Goal: Task Accomplishment & Management: Manage account settings

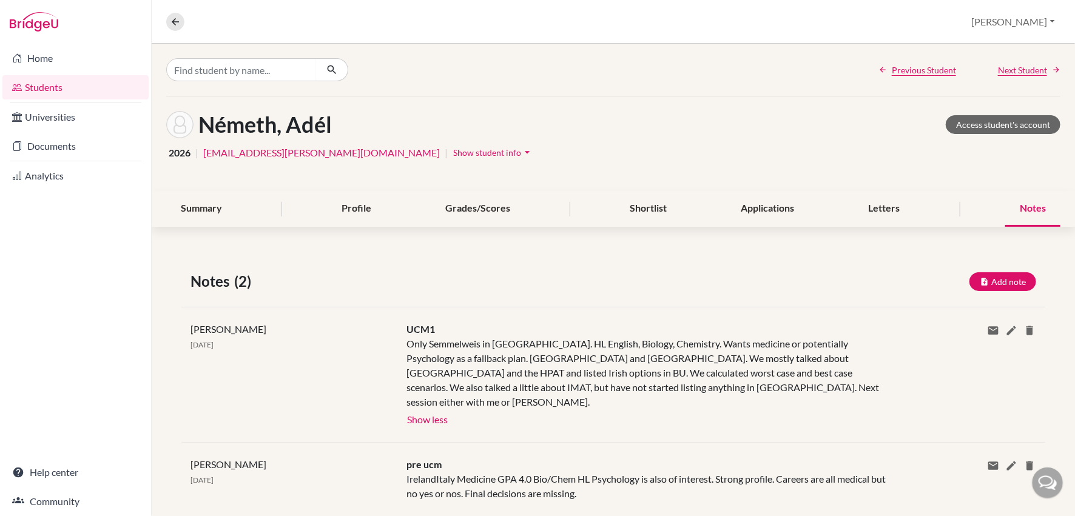
scroll to position [10, 0]
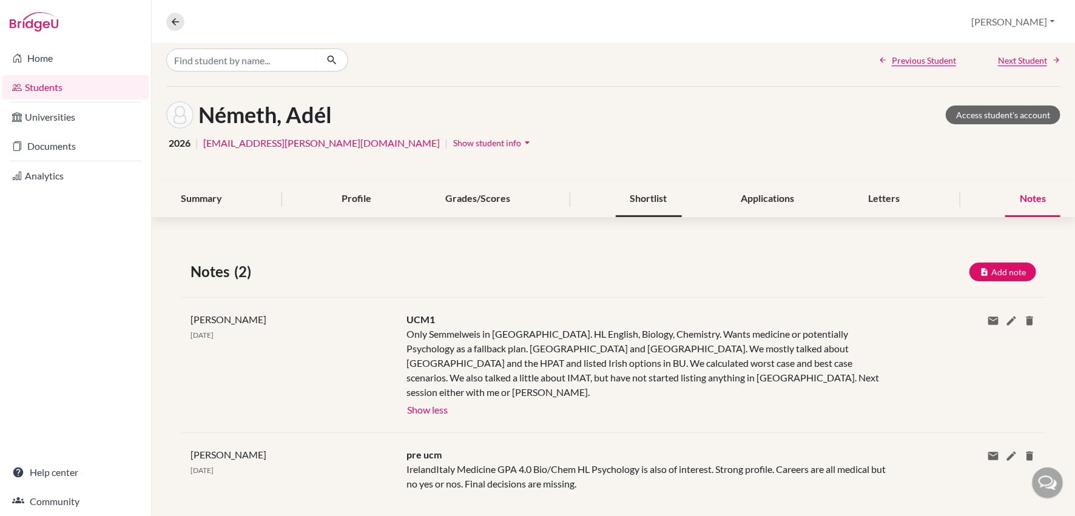
click at [654, 192] on div "Shortlist" at bounding box center [649, 199] width 66 height 36
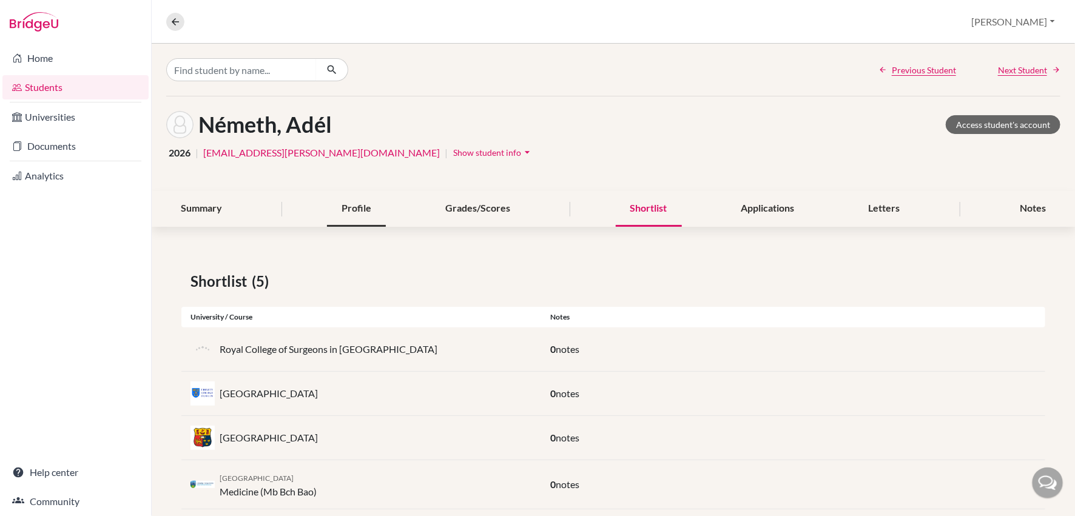
click at [349, 224] on div "Profile" at bounding box center [356, 209] width 59 height 36
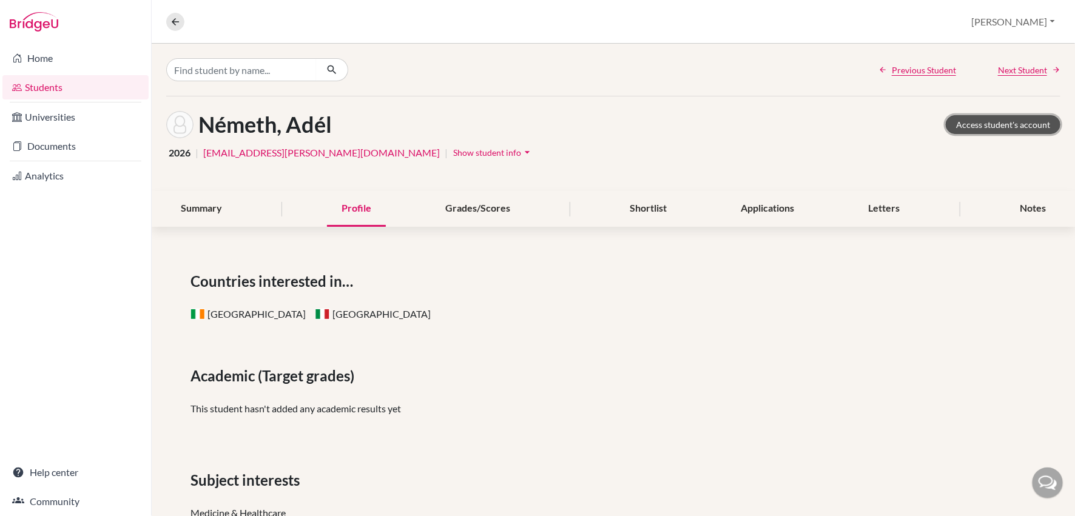
click at [990, 122] on link "Access student's account" at bounding box center [1003, 124] width 115 height 19
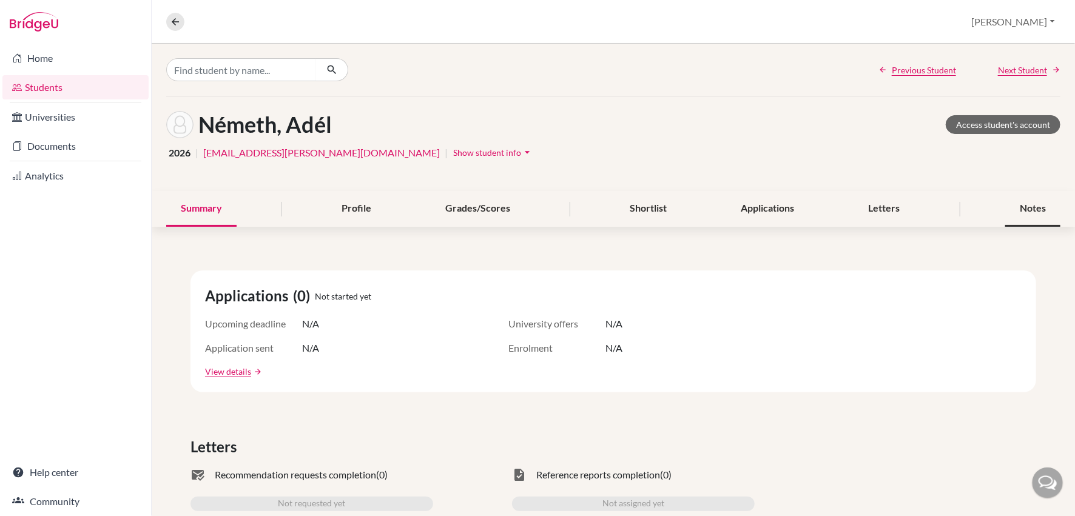
click at [1037, 205] on div "Notes" at bounding box center [1032, 209] width 55 height 36
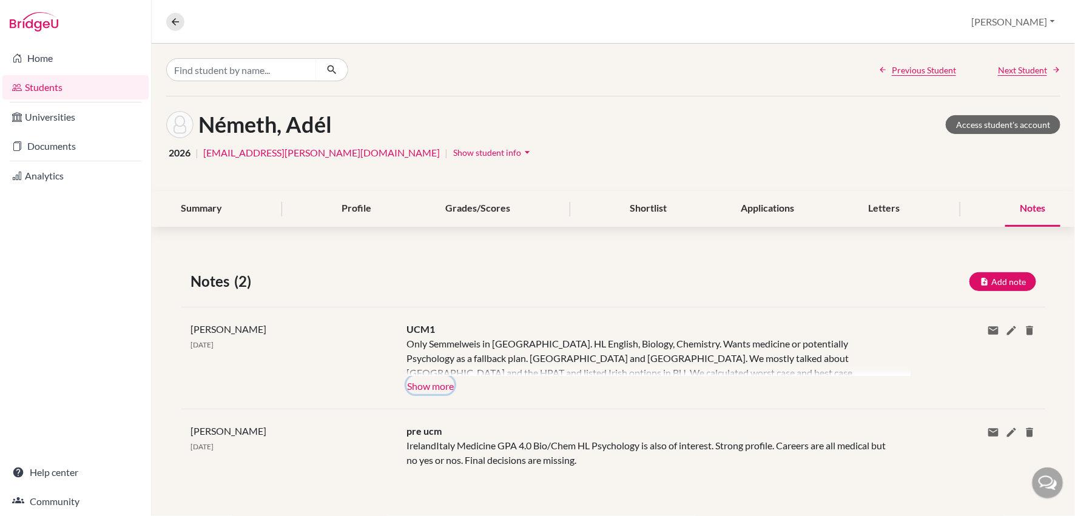
click at [441, 384] on button "Show more" at bounding box center [431, 385] width 48 height 18
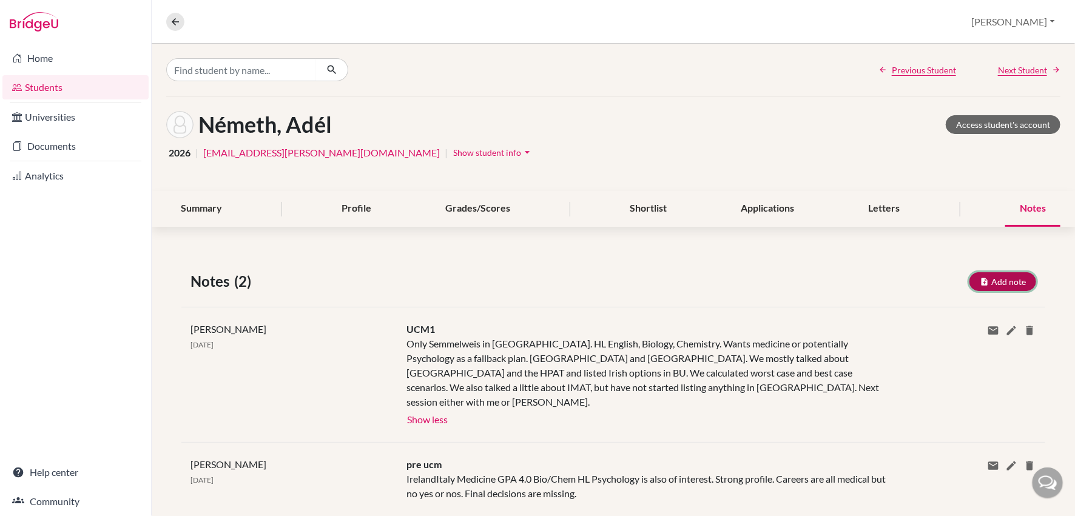
click at [1000, 282] on button "Add note" at bounding box center [1003, 281] width 67 height 19
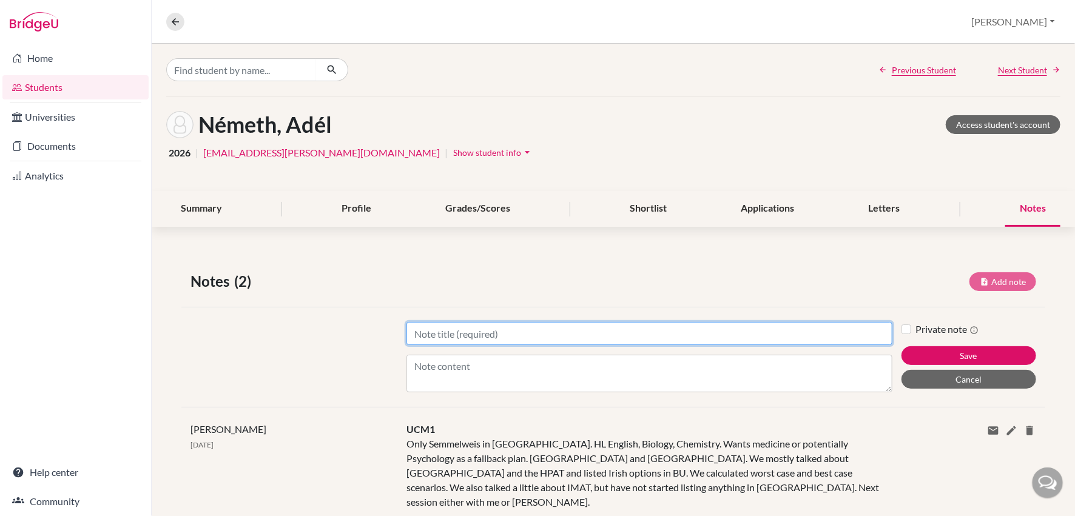
click at [420, 330] on input "Title" at bounding box center [650, 333] width 486 height 23
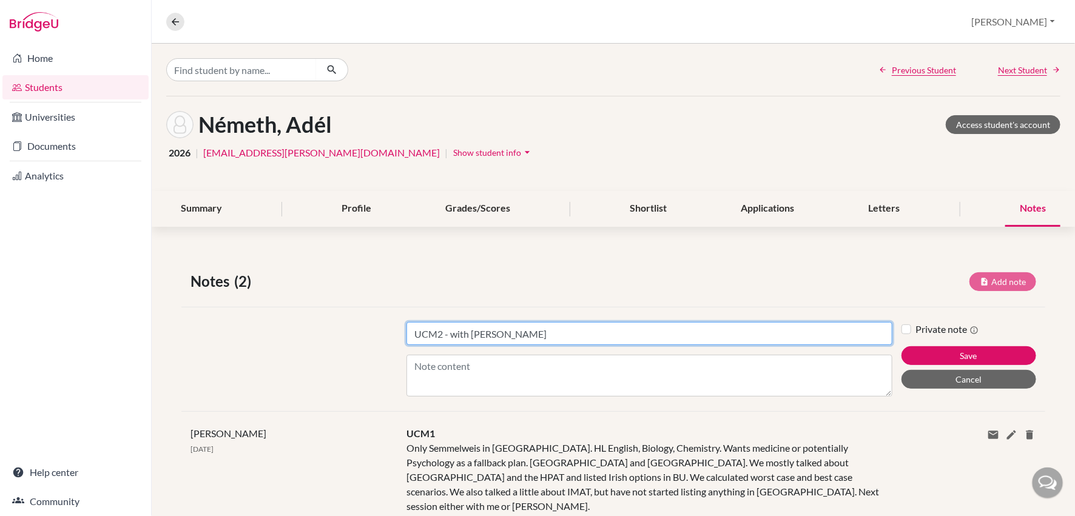
drag, startPoint x: 889, startPoint y: 388, endPoint x: 894, endPoint y: 506, distance: 117.8
click at [894, 506] on div "Notes (2) Add note Title UCM2 - with Sarah Content Private note Save Cancel Jay…" at bounding box center [613, 445] width 923 height 408
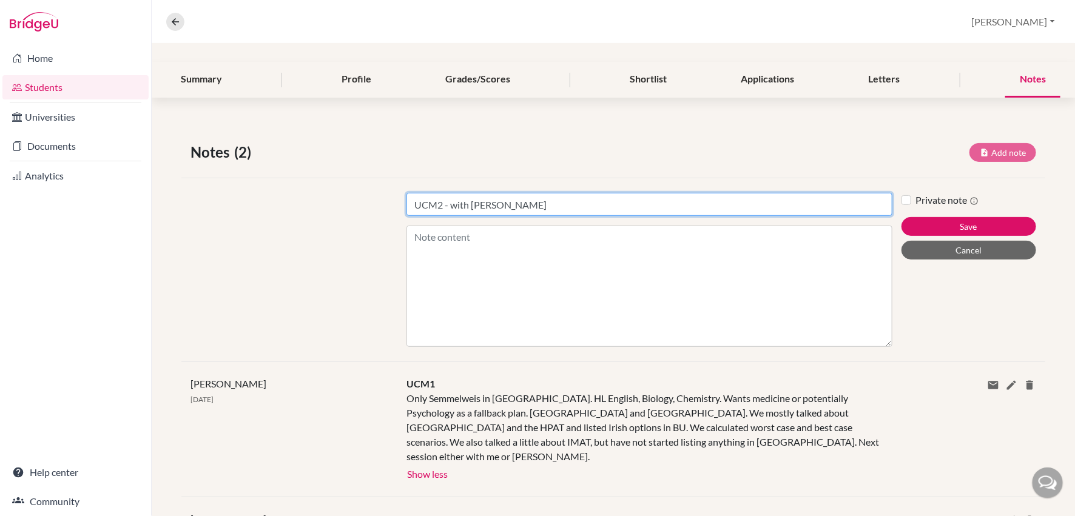
scroll to position [161, 0]
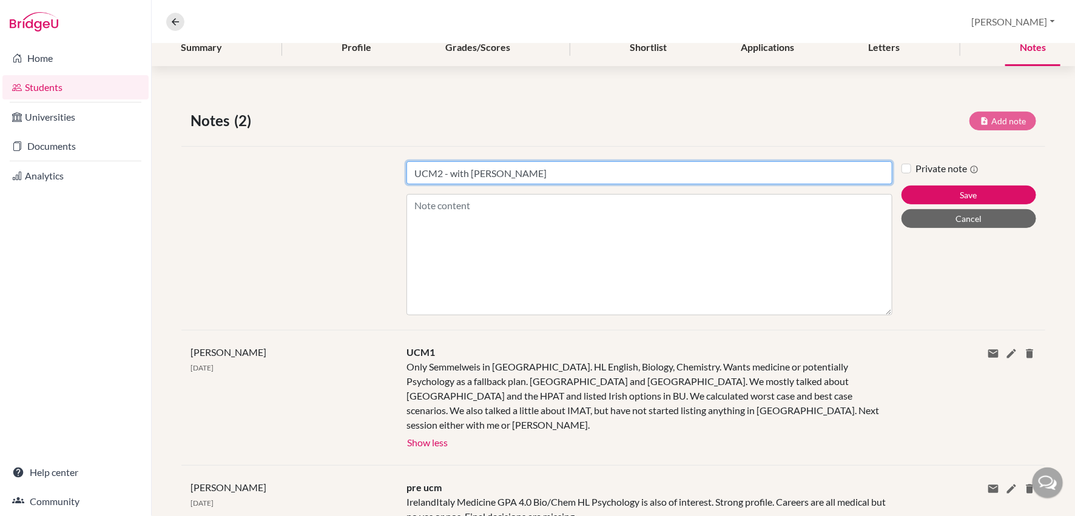
type input "UCM2 - with Sarah"
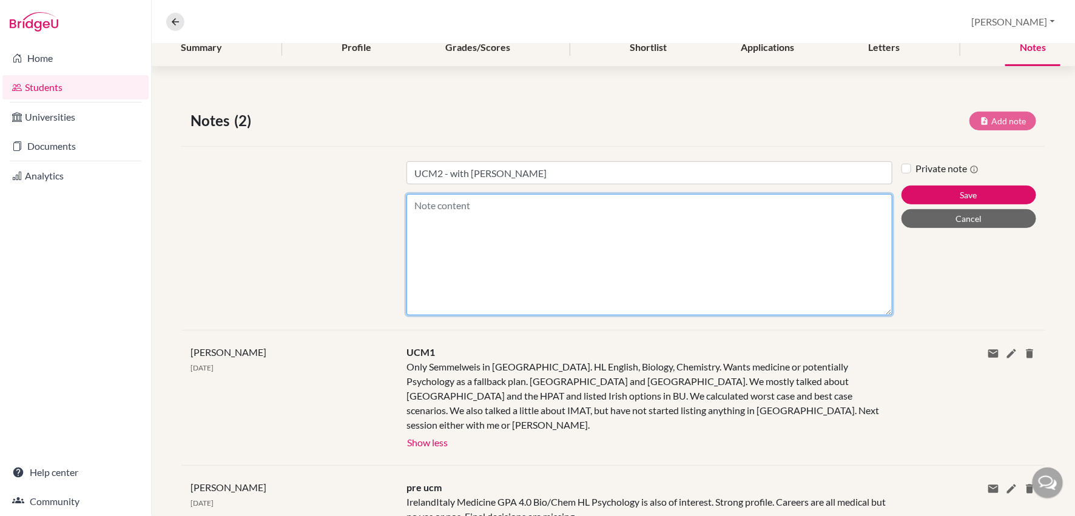
click at [425, 204] on textarea "Content" at bounding box center [650, 254] width 486 height 121
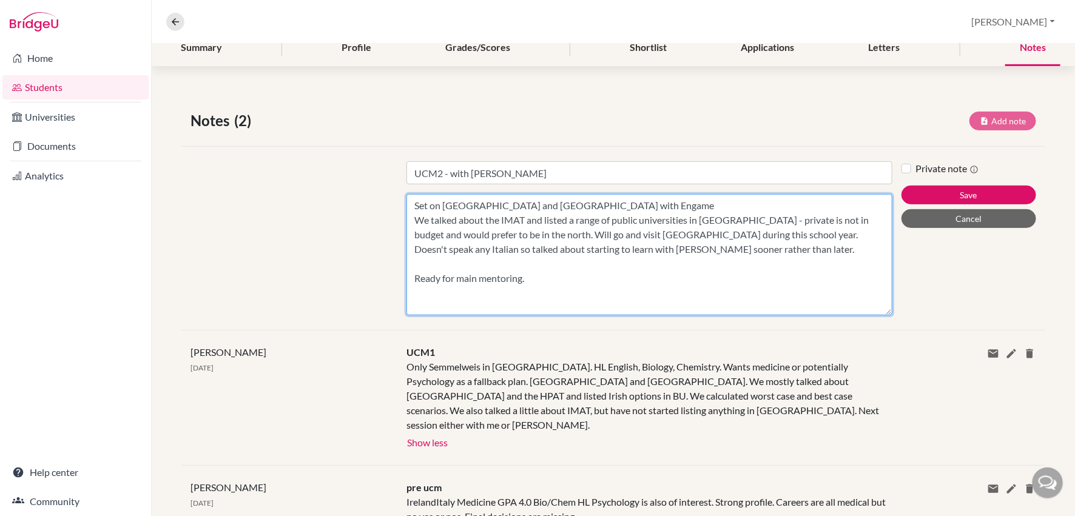
click at [831, 248] on textarea "Set on Italy and Ireland with Engame We talked about the IMAT and listed a rang…" at bounding box center [650, 254] width 486 height 121
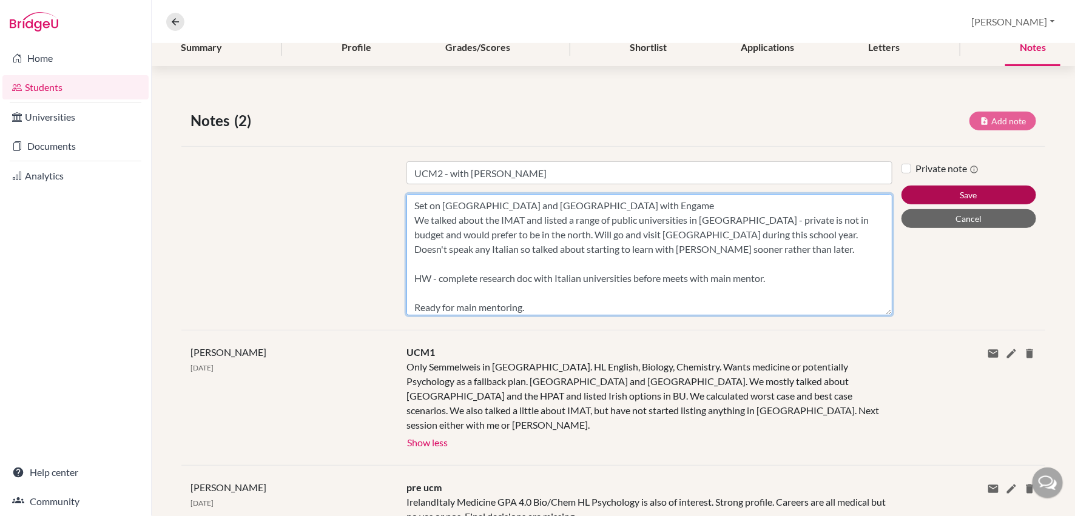
type textarea "Set on Italy and Ireland with Engame We talked about the IMAT and listed a rang…"
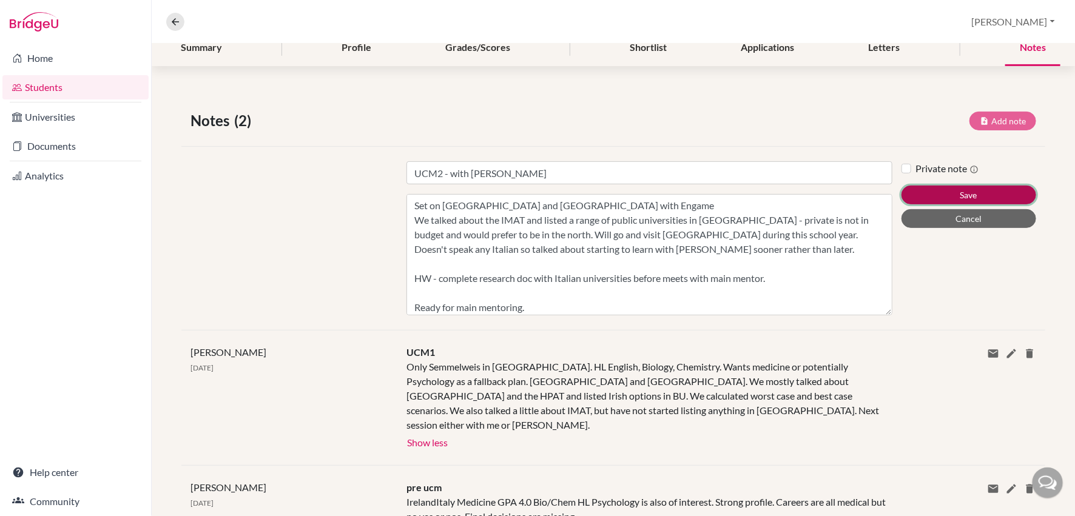
click at [984, 195] on button "Save" at bounding box center [969, 195] width 135 height 19
